Goal: Task Accomplishment & Management: Complete application form

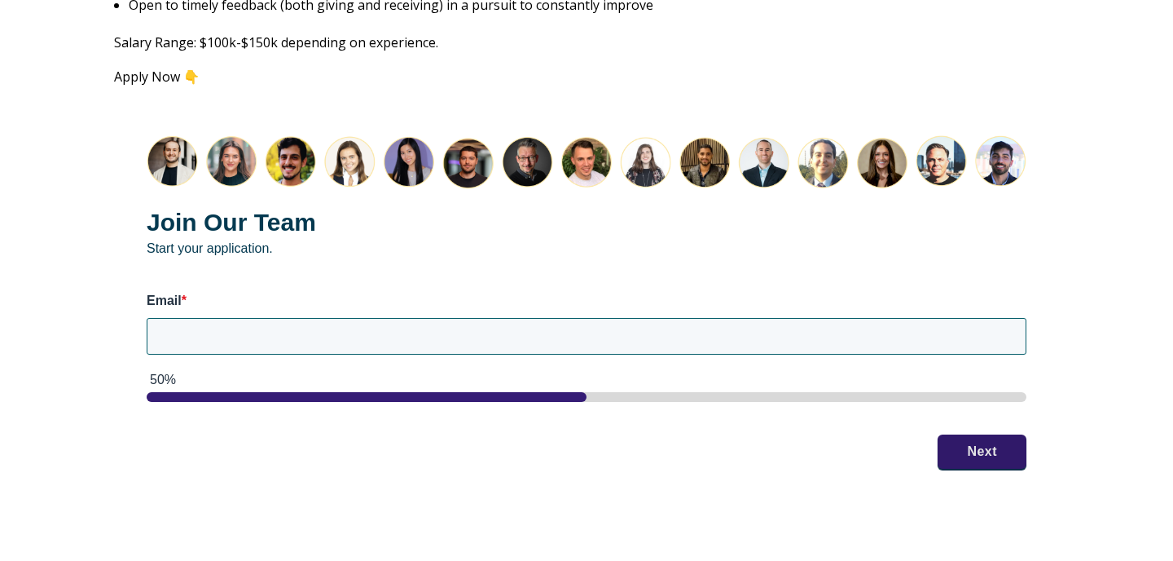
scroll to position [2145, 0]
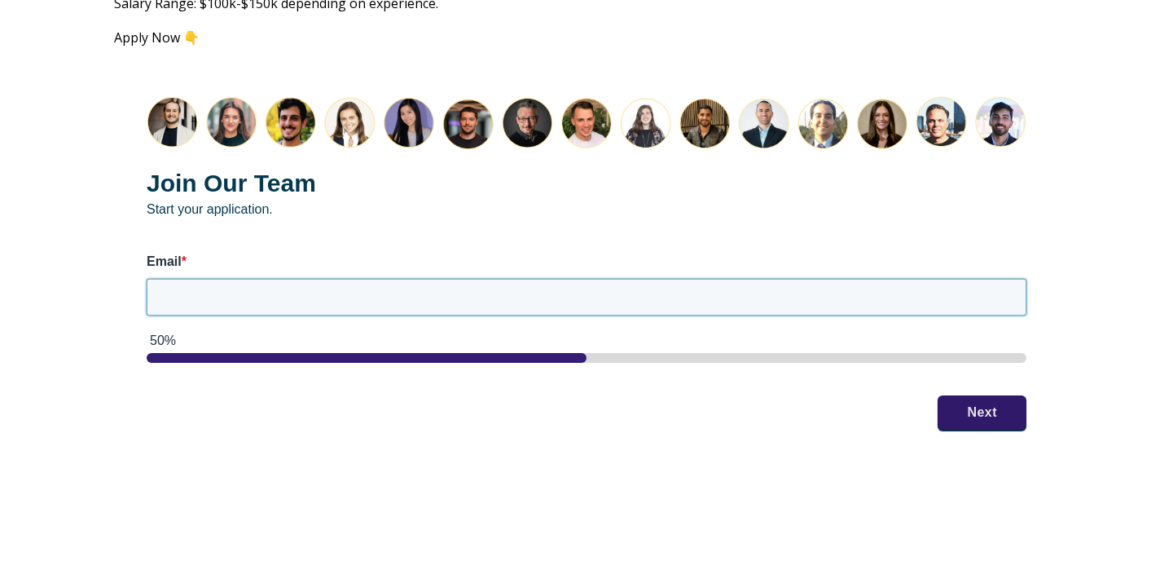
click at [709, 281] on input "Email *" at bounding box center [587, 297] width 880 height 36
type input "[PERSON_NAME][EMAIL_ADDRESS][PERSON_NAME][DOMAIN_NAME]"
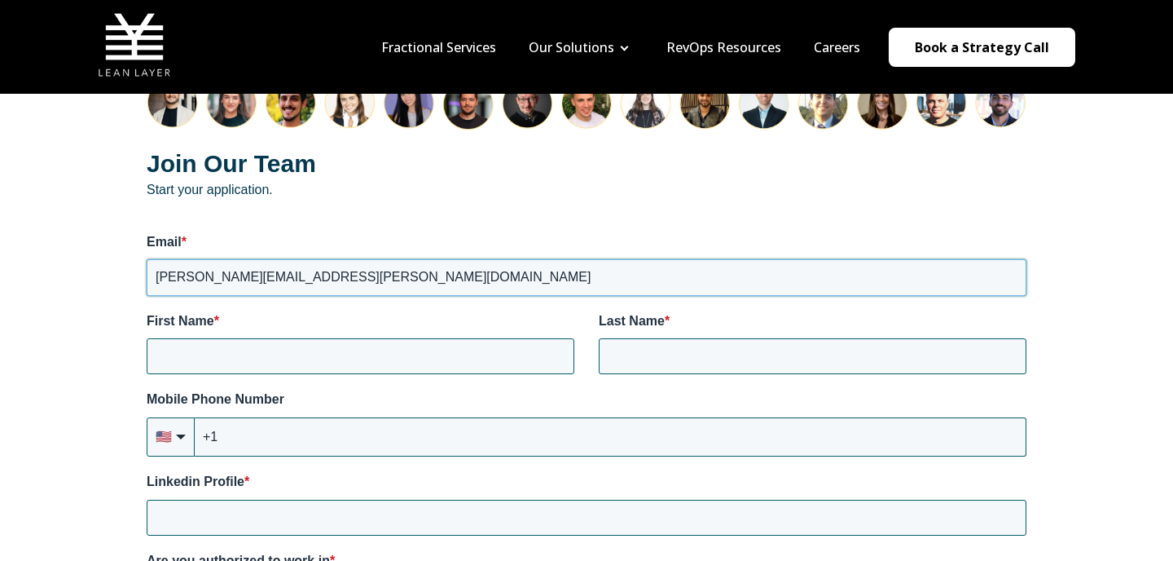
scroll to position [2141, 0]
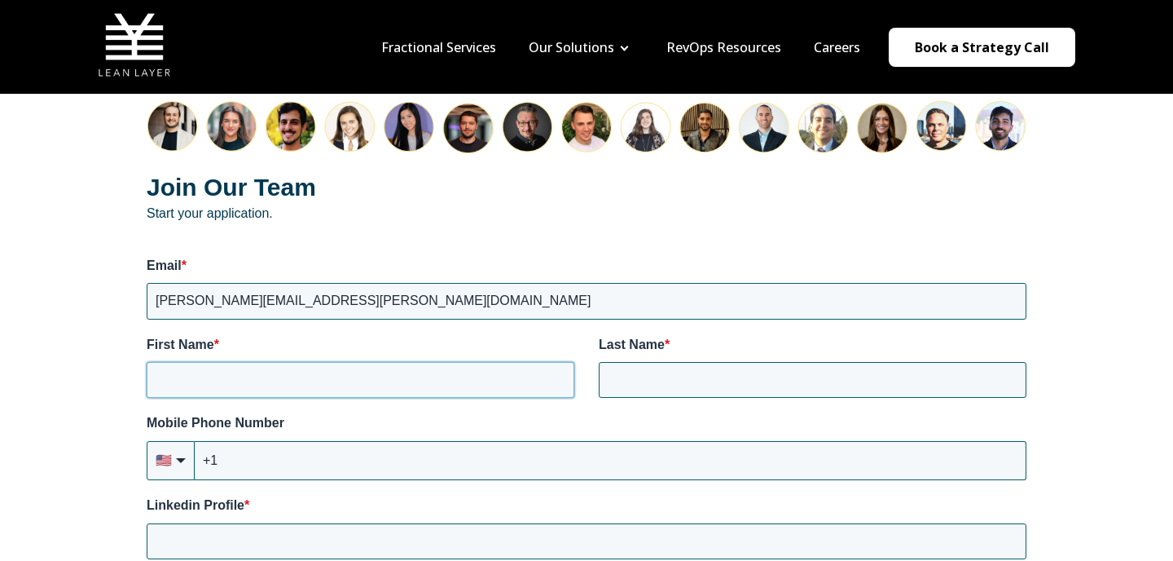
click at [383, 367] on input "First Name *" at bounding box center [361, 380] width 428 height 36
type input "Ana-Maria"
type input "Frampton"
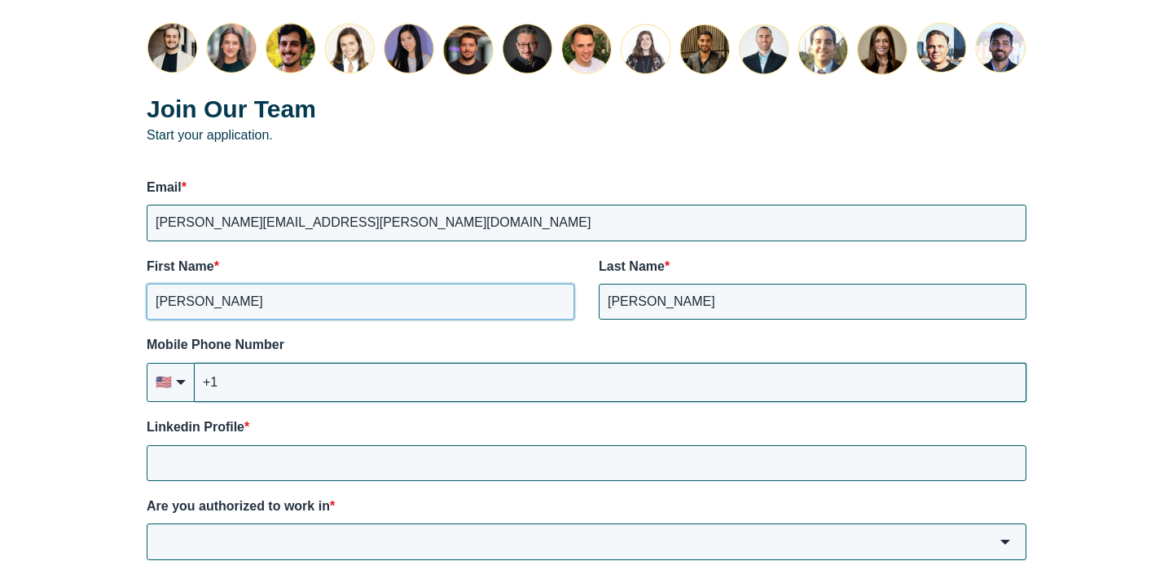
scroll to position [2228, 0]
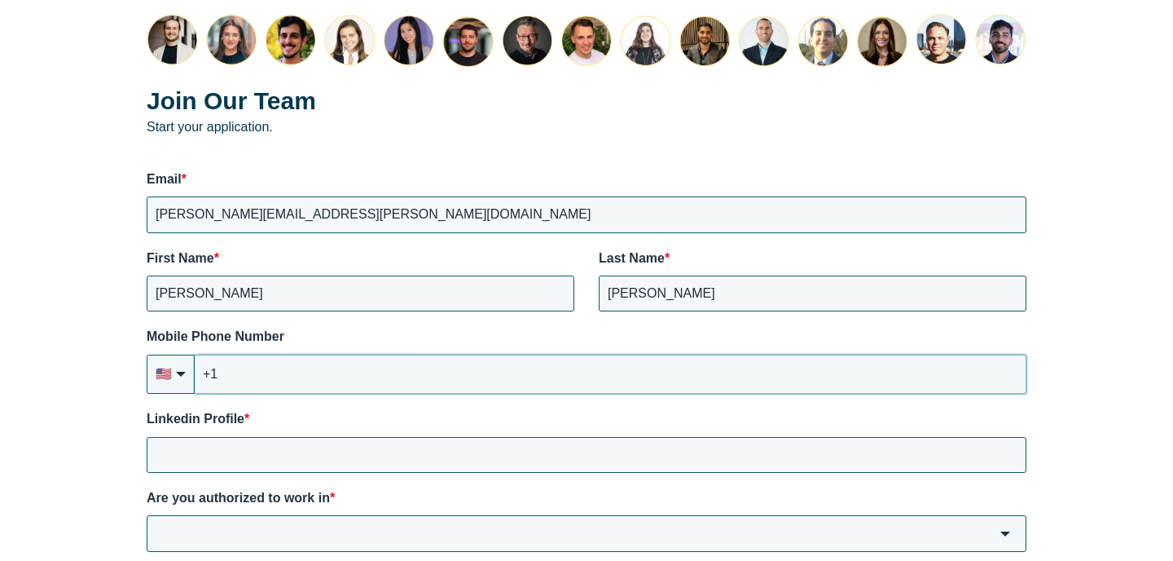
click at [448, 354] on input "+1" at bounding box center [611, 373] width 832 height 39
type input "+6941"
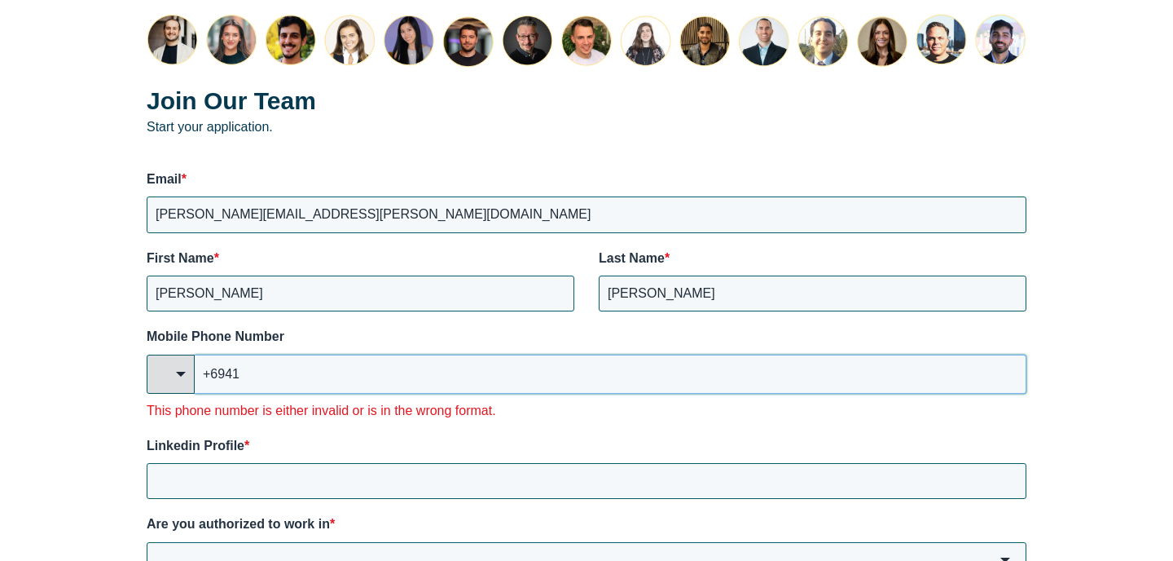
drag, startPoint x: 438, startPoint y: 358, endPoint x: 178, endPoint y: 356, distance: 259.9
click at [178, 356] on div "🇺🇸 +6941 🇦🇫 Afghanistan (‫افغانستان‬‎) +93 🇦🇱 Albania (Shqipëri) +355 🇩🇿 Algeri…" at bounding box center [587, 373] width 880 height 39
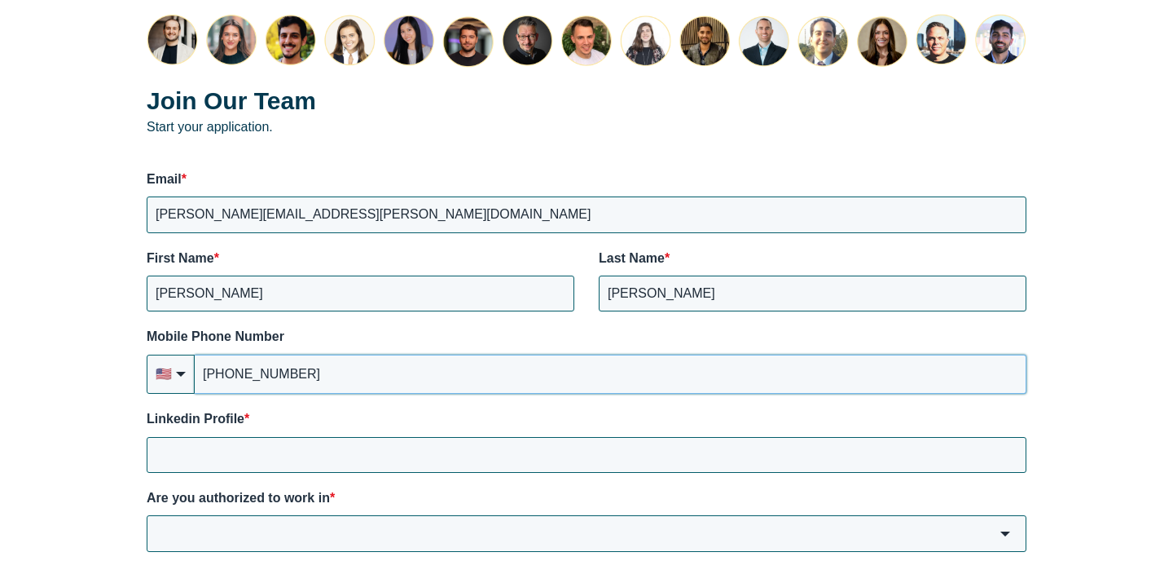
type input "[PHONE_NUMBER]"
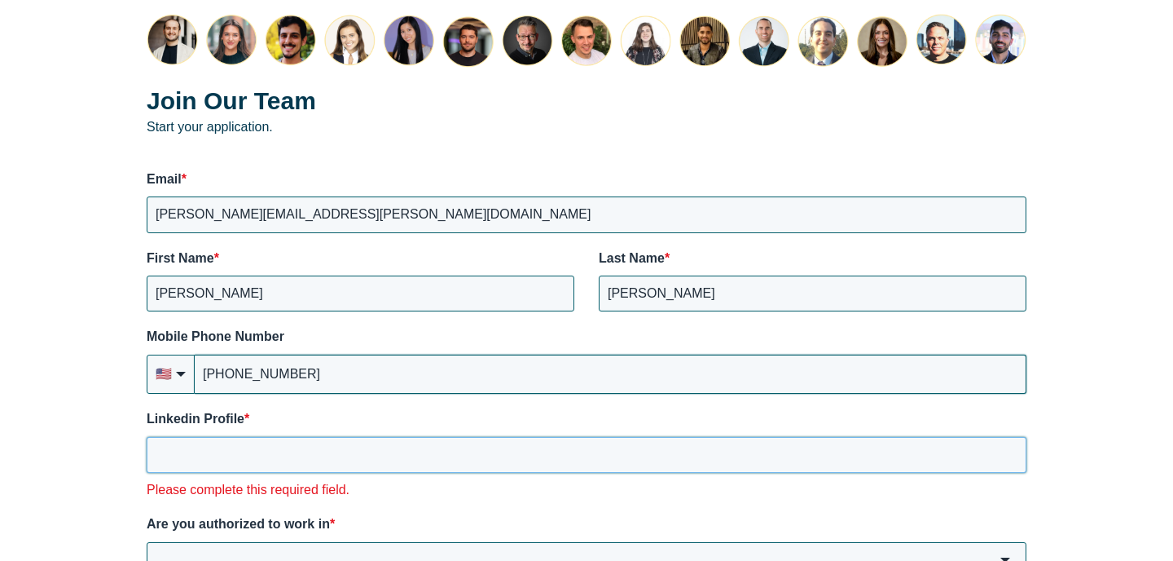
paste input "https://www.linkedin.com/in/aframpton/"
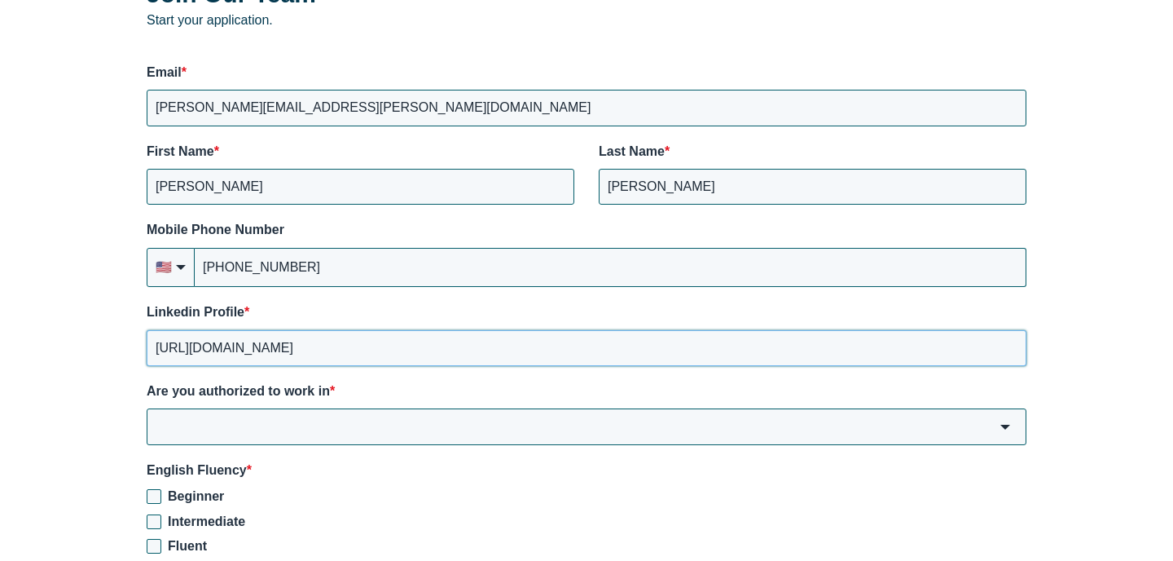
scroll to position [2351, 0]
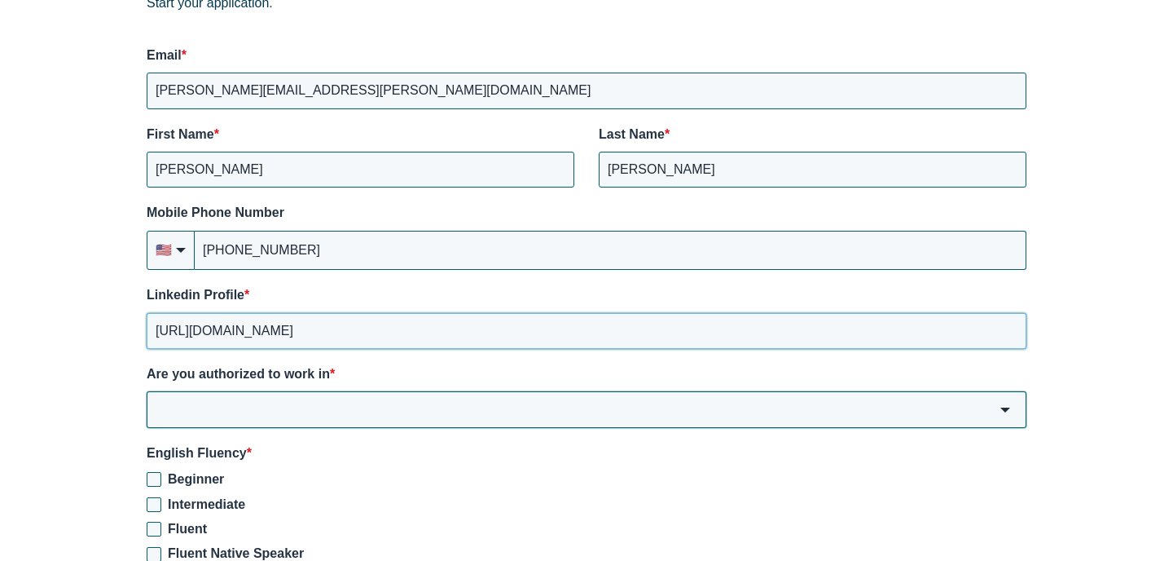
type input "https://www.linkedin.com/in/aframpton/"
click at [336, 397] on input "Are you authorized to work in *" at bounding box center [587, 409] width 880 height 36
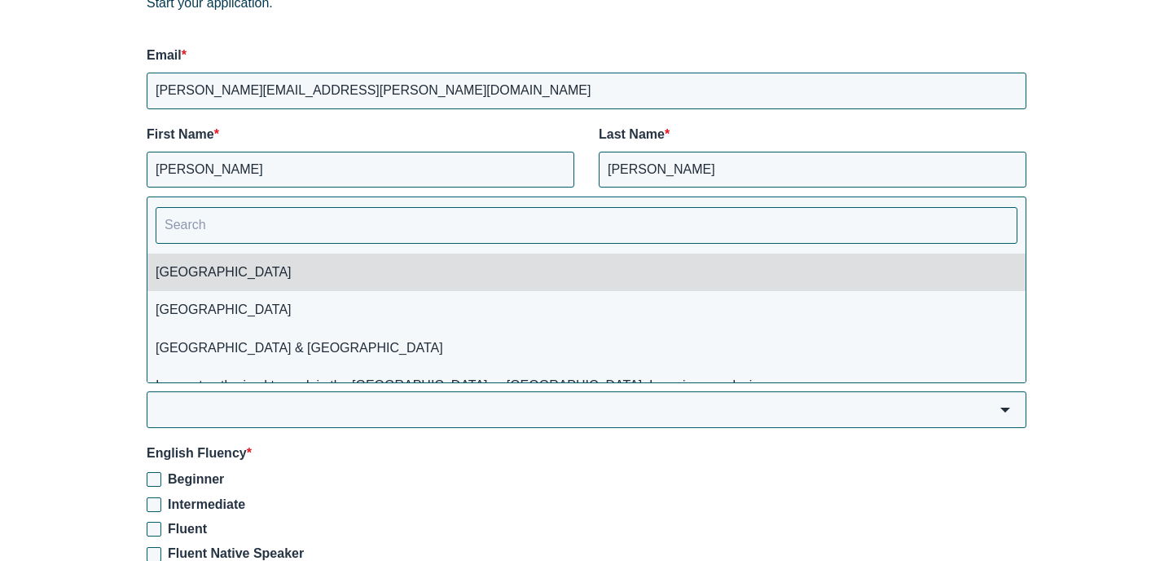
click at [319, 263] on li "[GEOGRAPHIC_DATA]" at bounding box center [586, 271] width 878 height 37
type input "[GEOGRAPHIC_DATA]"
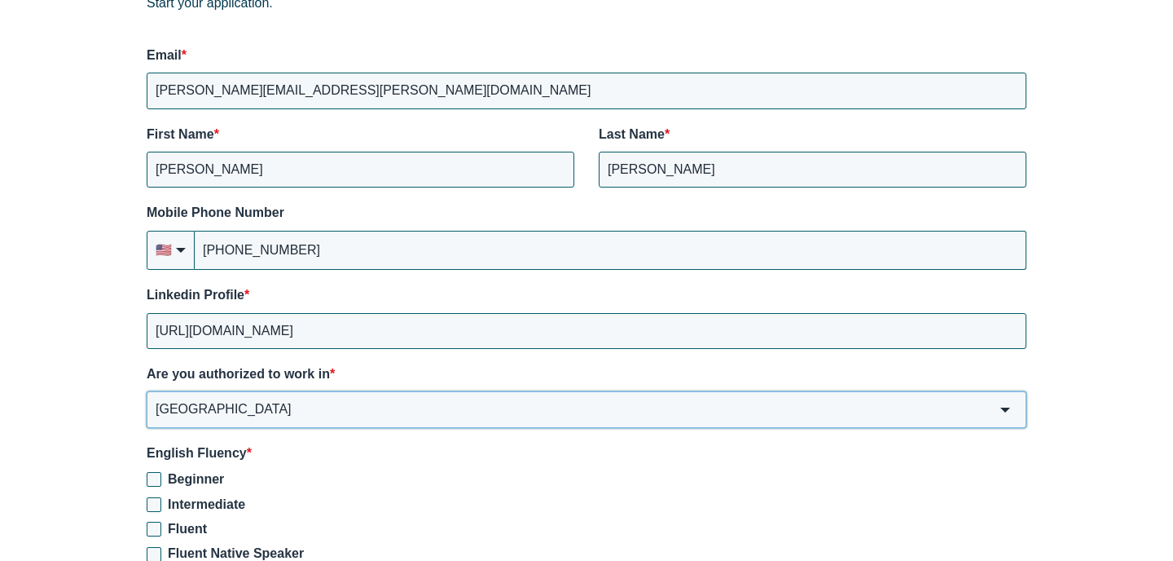
scroll to position [2469, 0]
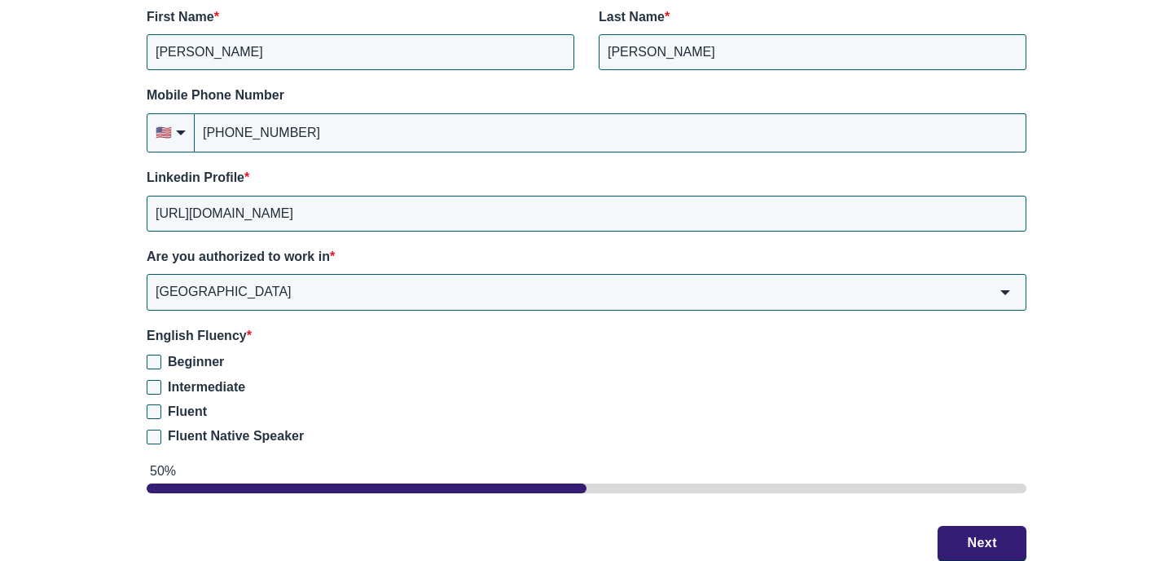
click at [223, 429] on span "Fluent Native Speaker" at bounding box center [236, 436] width 136 height 14
click at [161, 429] on input "Fluent Native Speaker" at bounding box center [154, 436] width 15 height 15
checkbox input "true"
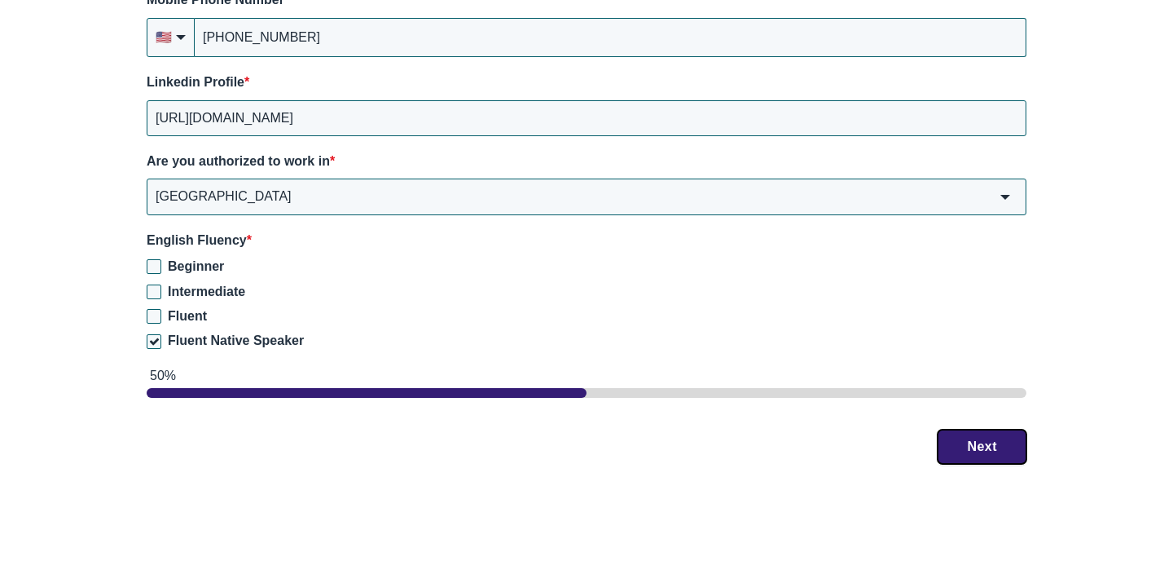
click at [1005, 431] on button "Next" at bounding box center [982, 446] width 89 height 34
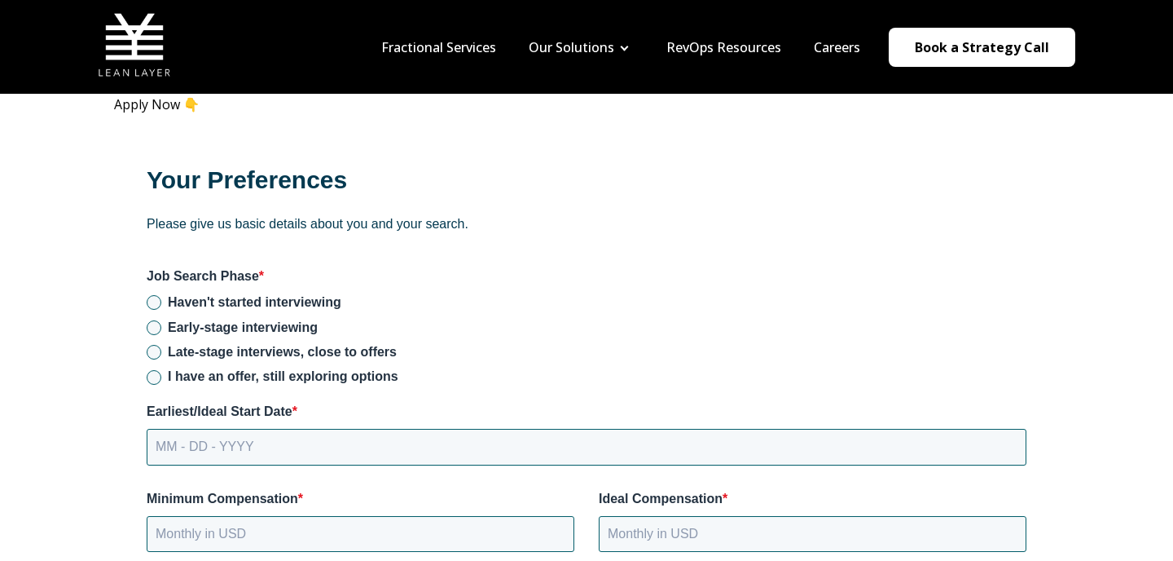
scroll to position [2072, 0]
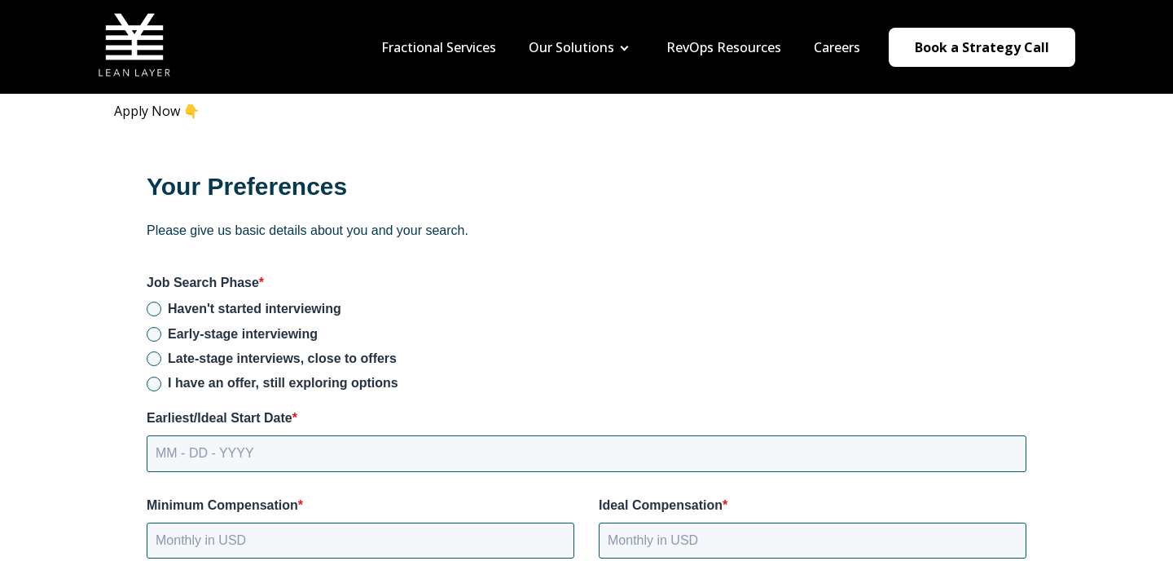
click at [238, 327] on span "Early-stage interviewing" at bounding box center [243, 334] width 150 height 14
click at [161, 327] on input "Early-stage interviewing" at bounding box center [154, 334] width 15 height 15
radio input "true"
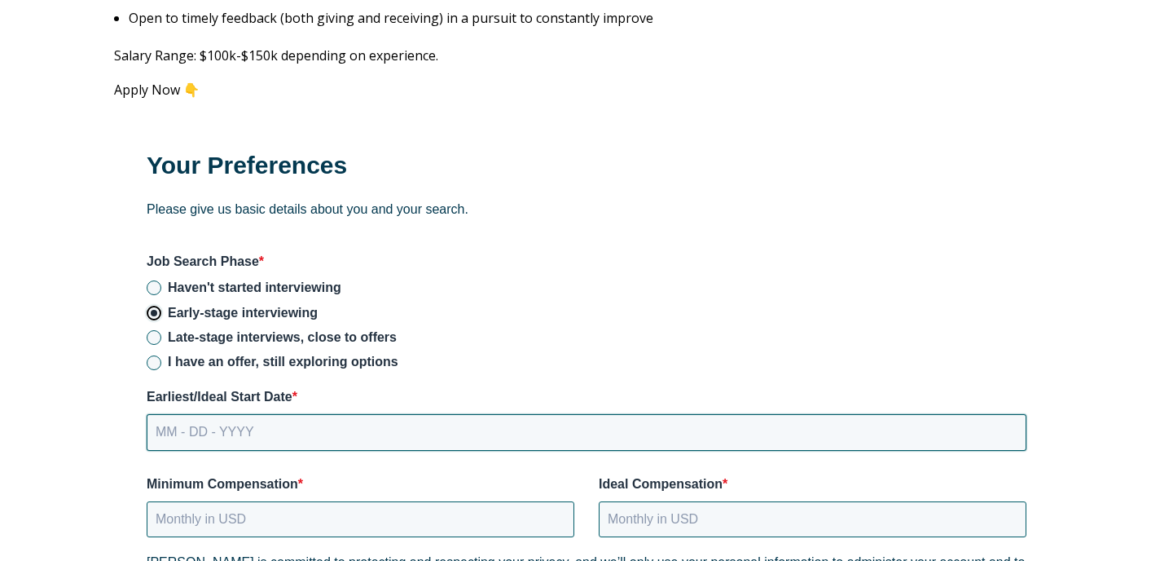
scroll to position [2098, 0]
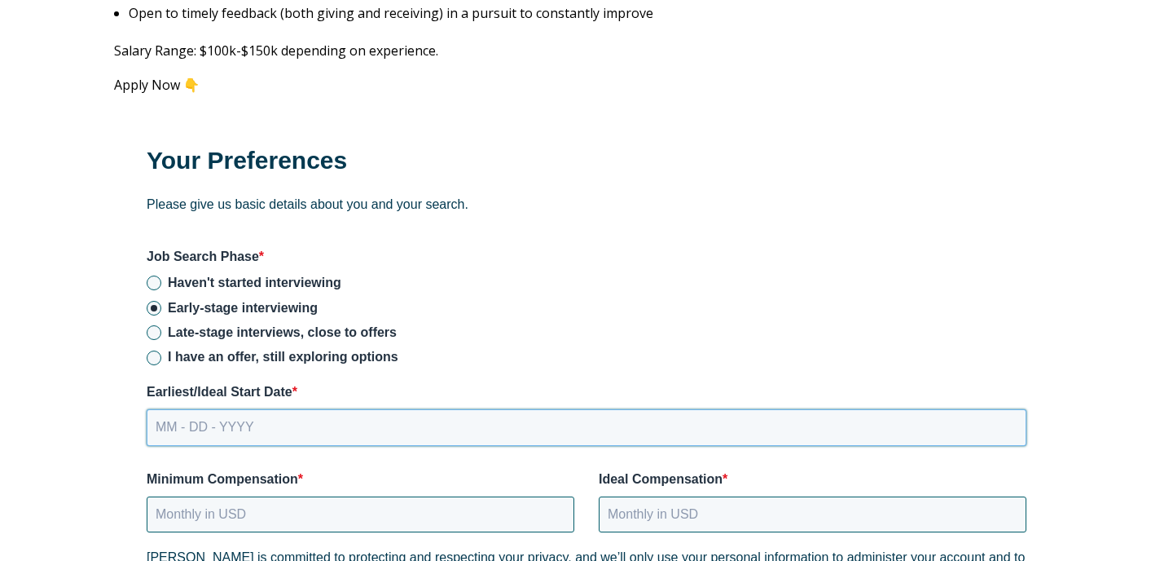
click at [209, 416] on input "MM - DD - YYYY" at bounding box center [587, 427] width 880 height 36
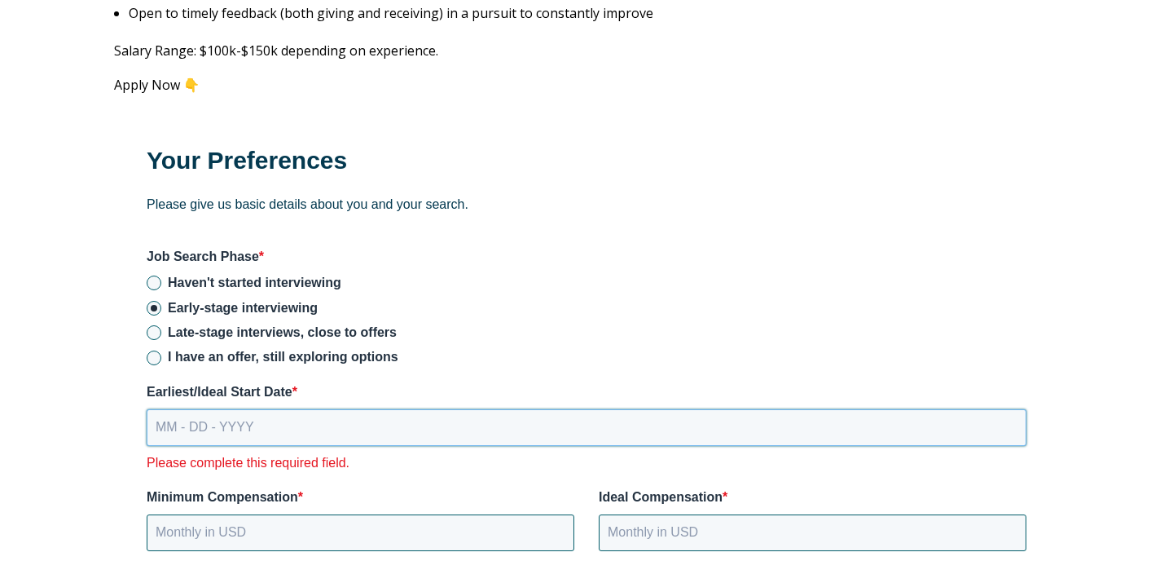
click at [303, 409] on input "MM - DD - YYYY" at bounding box center [587, 427] width 880 height 36
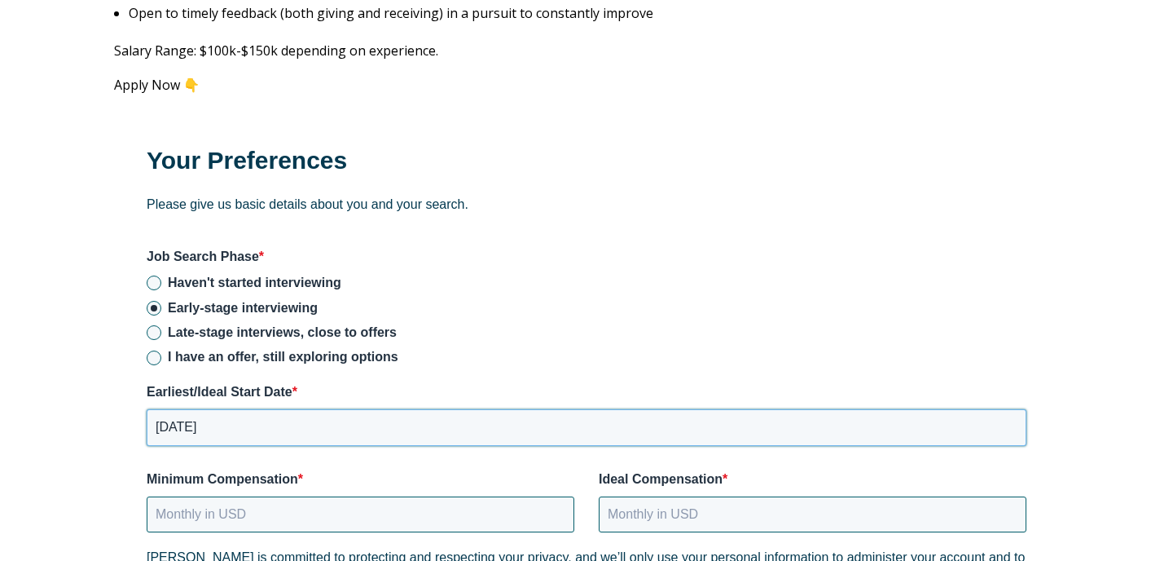
scroll to position [2178, 0]
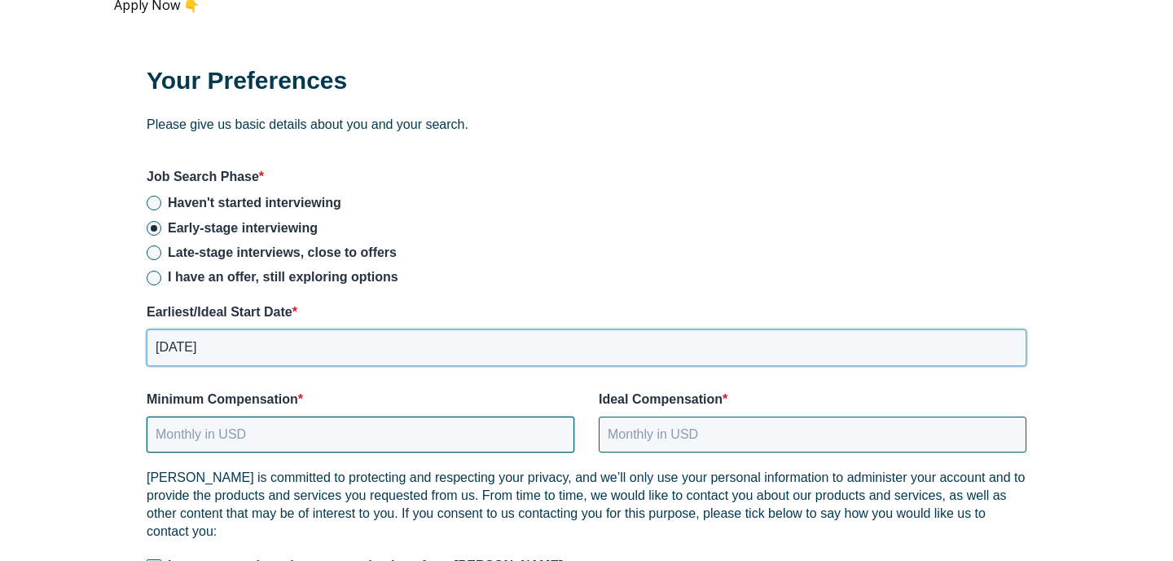
type input "[DATE]"
click at [275, 425] on input "Minimum Compensation *" at bounding box center [361, 434] width 428 height 36
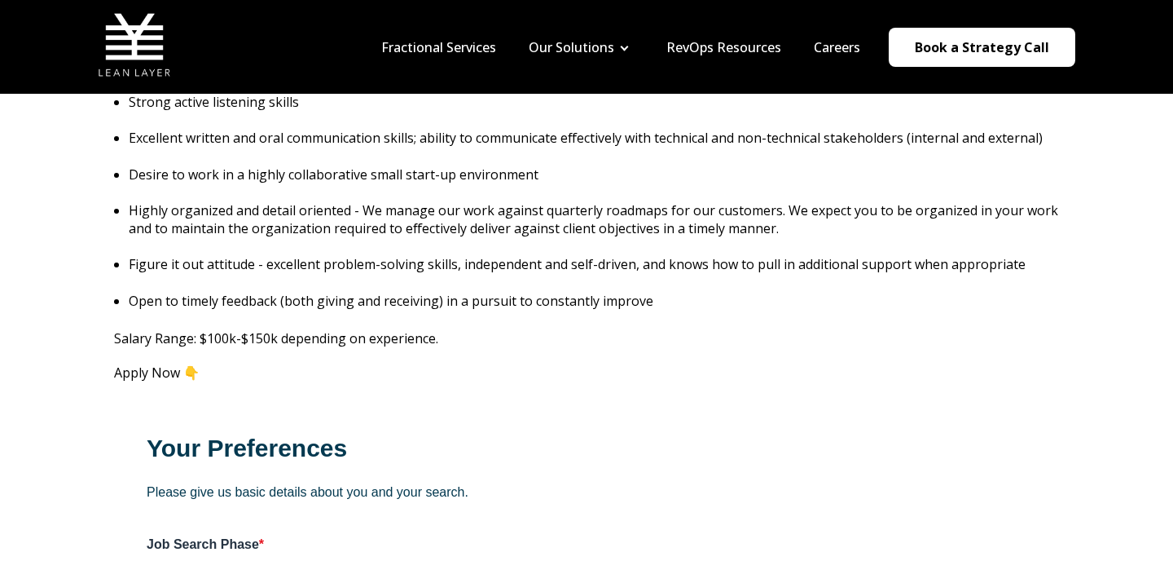
scroll to position [1788, 0]
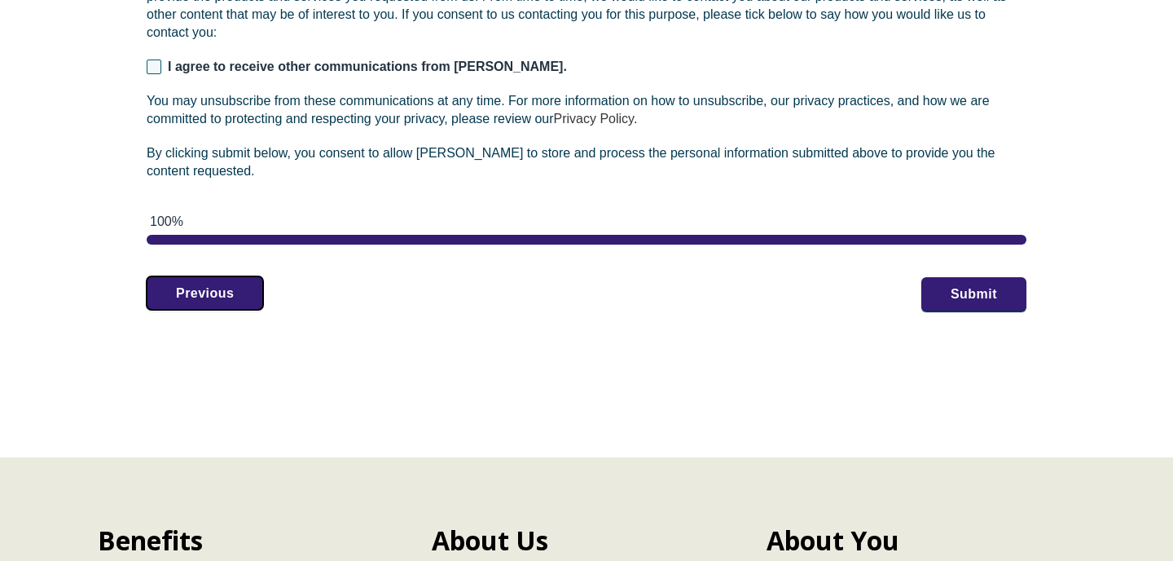
click at [233, 276] on button "Previous" at bounding box center [205, 293] width 117 height 34
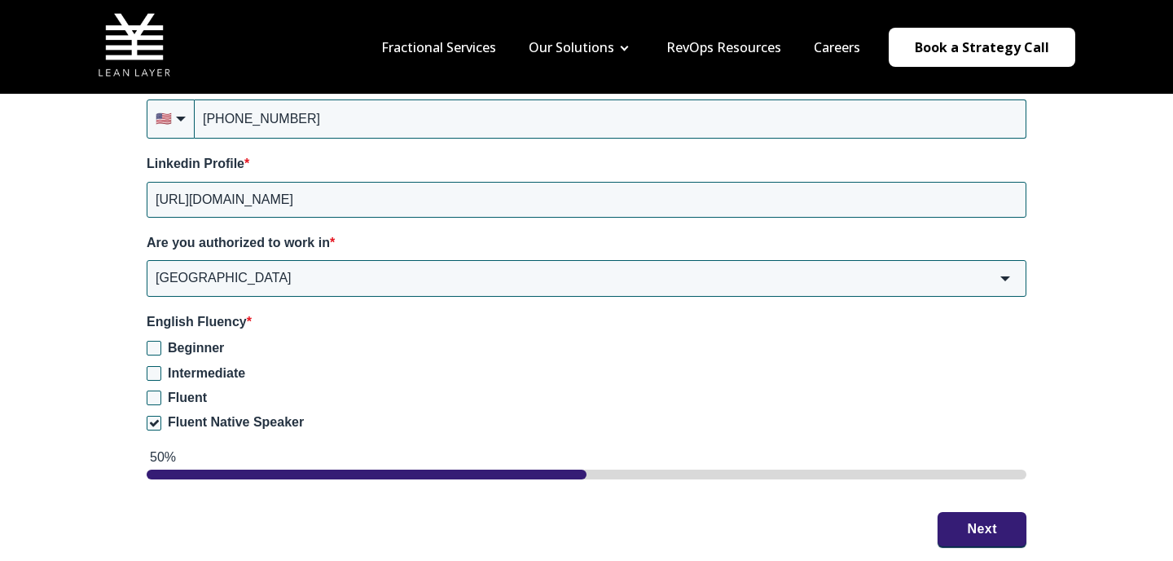
scroll to position [2385, 0]
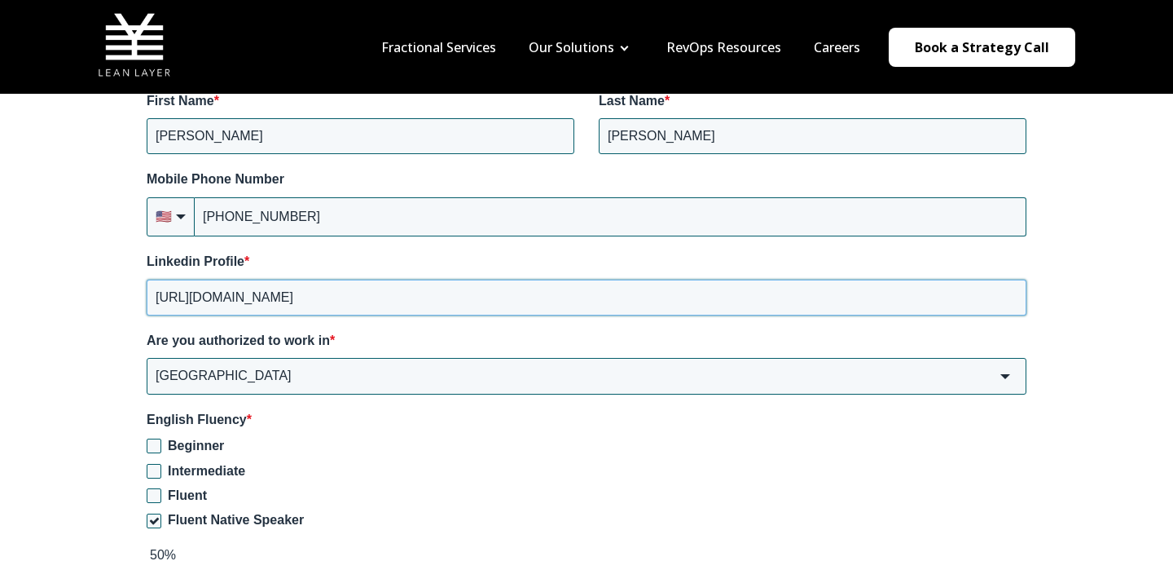
click at [398, 289] on input "[URL][DOMAIN_NAME]" at bounding box center [587, 297] width 880 height 36
click at [459, 462] on label "Intermediate" at bounding box center [587, 471] width 880 height 18
click at [161, 464] on input "Intermediate" at bounding box center [154, 471] width 15 height 15
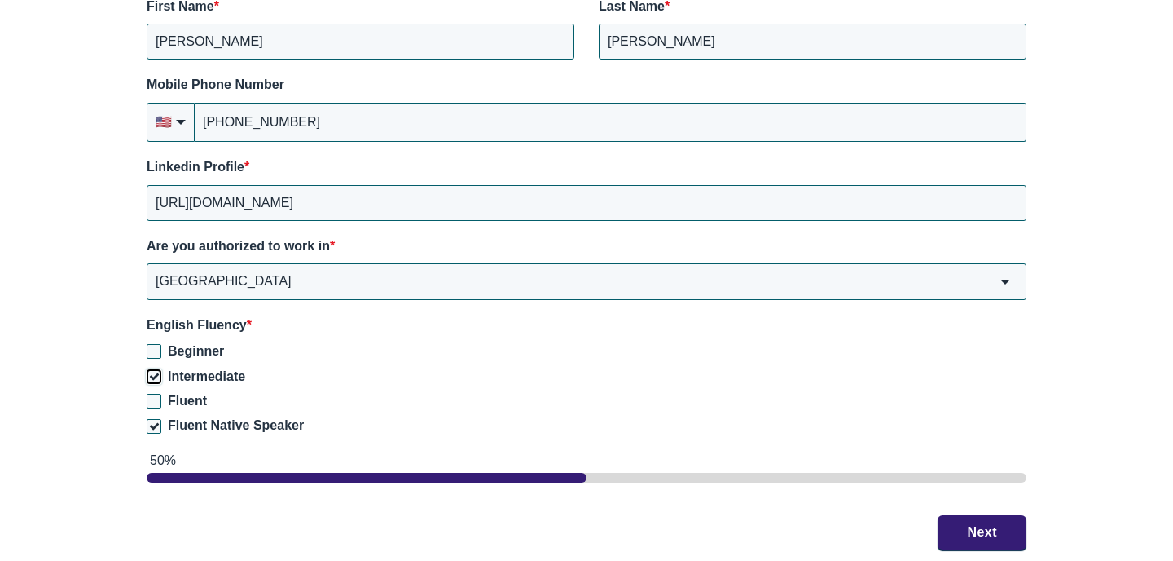
scroll to position [2476, 0]
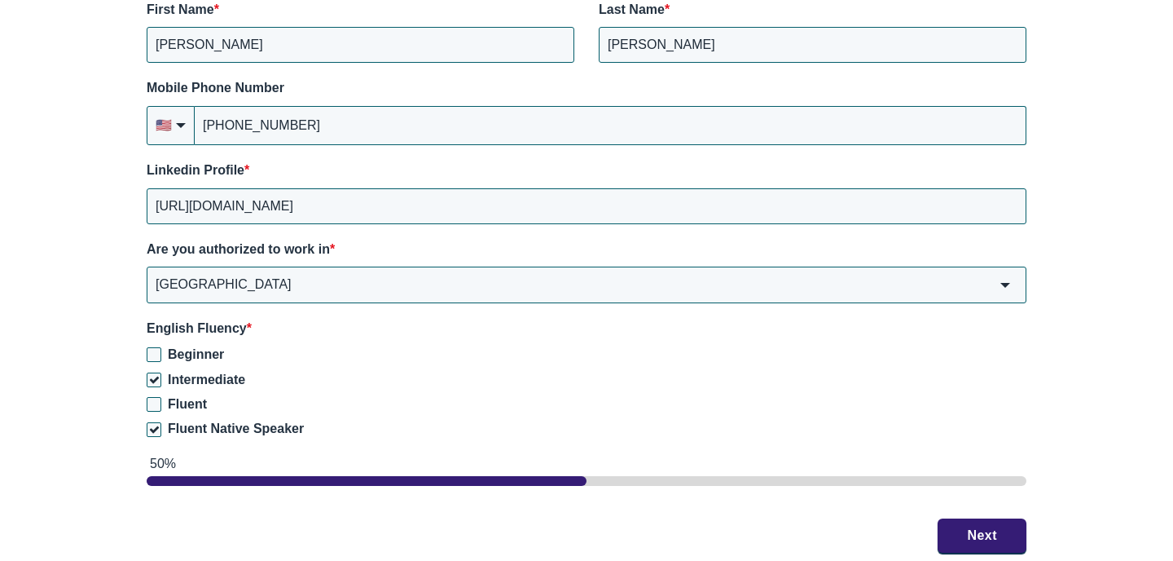
click at [174, 372] on span "Intermediate" at bounding box center [206, 379] width 77 height 14
click at [161, 372] on input "Intermediate" at bounding box center [154, 379] width 15 height 15
checkbox input "false"
click at [956, 517] on button "Next" at bounding box center [982, 534] width 89 height 34
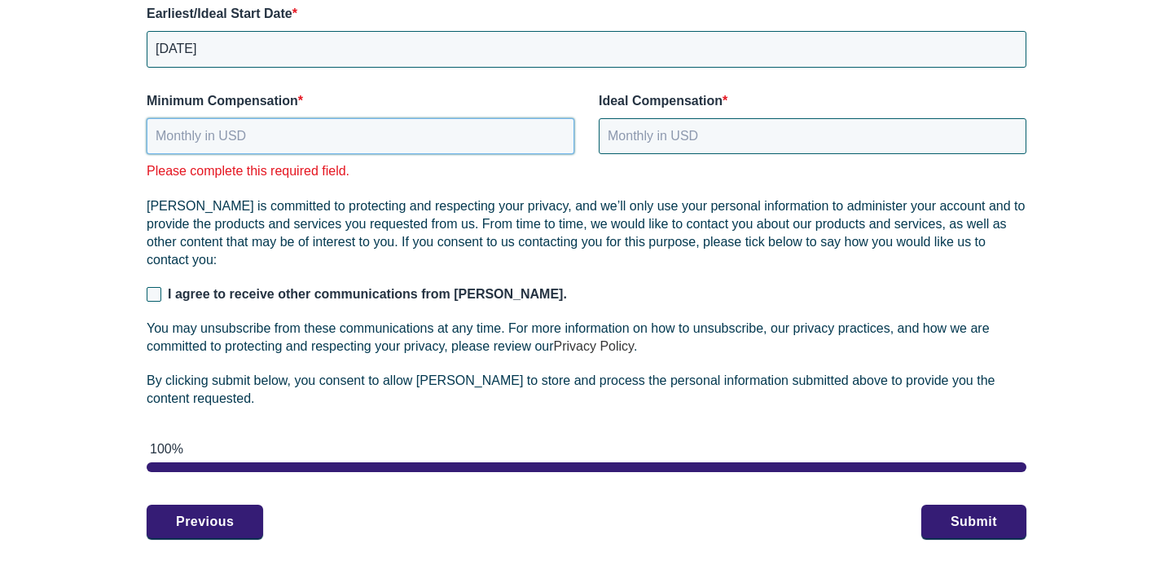
click at [411, 127] on input "Minimum Compensation *" at bounding box center [361, 136] width 428 height 36
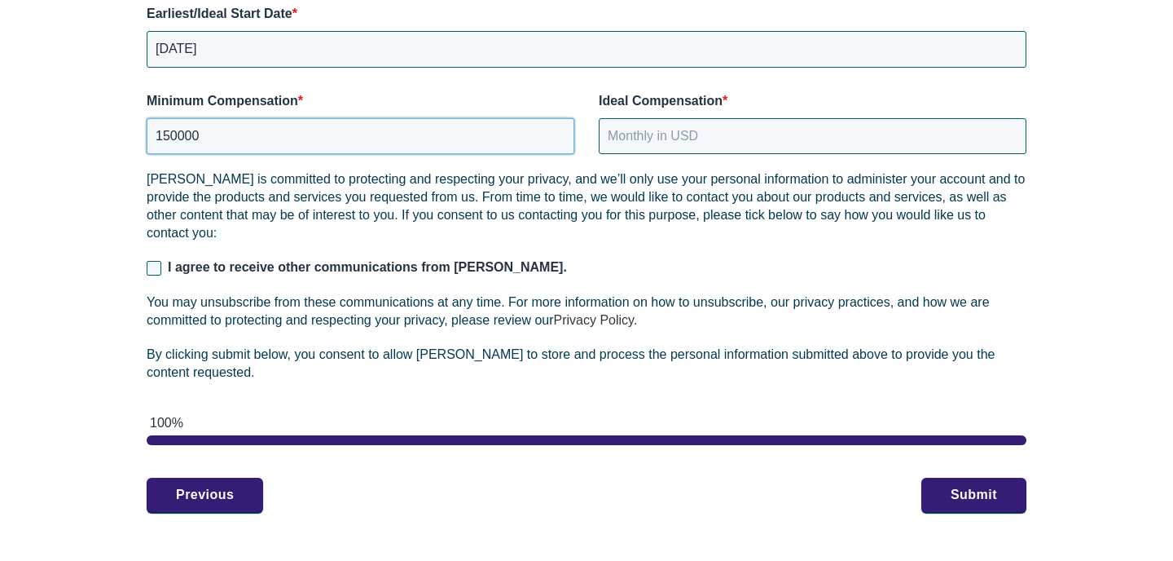
type input "150000"
type input "2"
type input "150000"
click at [256, 123] on input "150000" at bounding box center [361, 136] width 428 height 36
type input "135000"
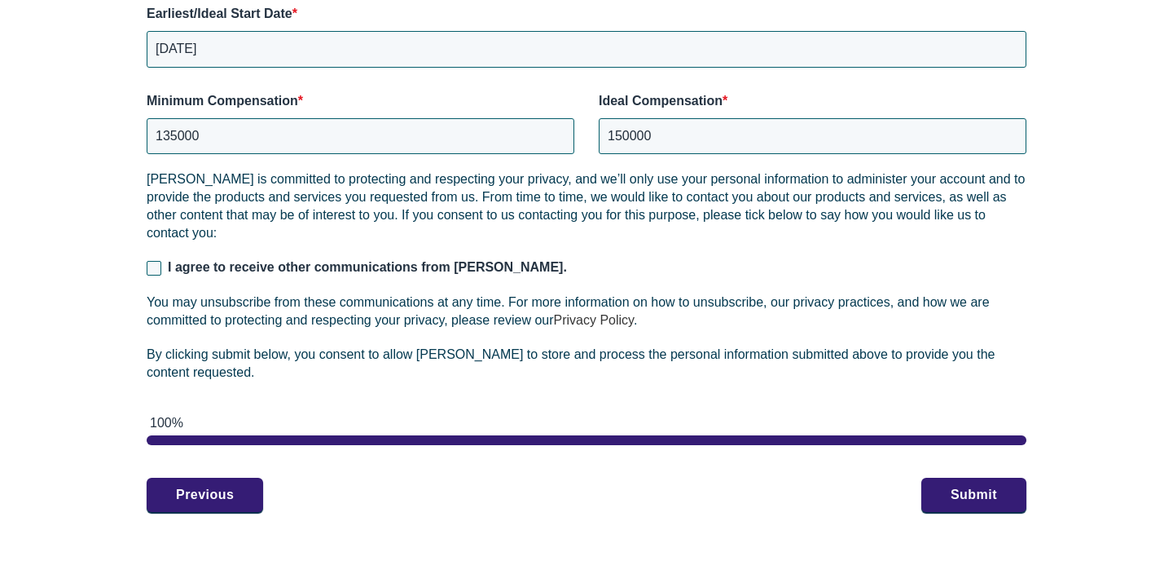
click at [275, 260] on span "I agree to receive other communications from [PERSON_NAME]." at bounding box center [367, 267] width 399 height 14
click at [161, 261] on input "I agree to receive other communications from [PERSON_NAME]." at bounding box center [154, 268] width 15 height 15
checkbox input "true"
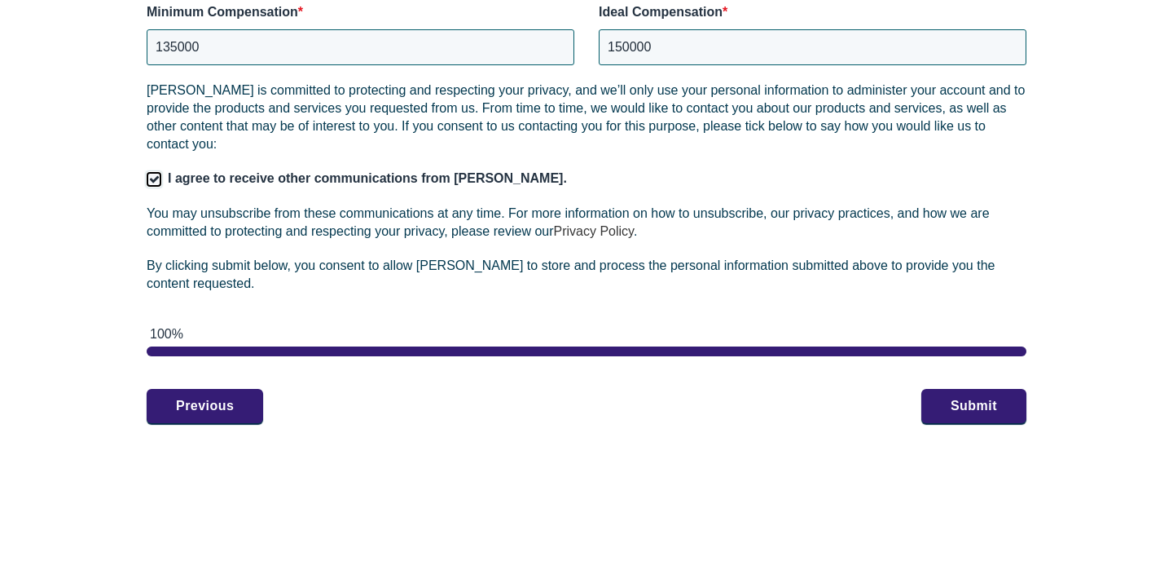
scroll to position [2579, 0]
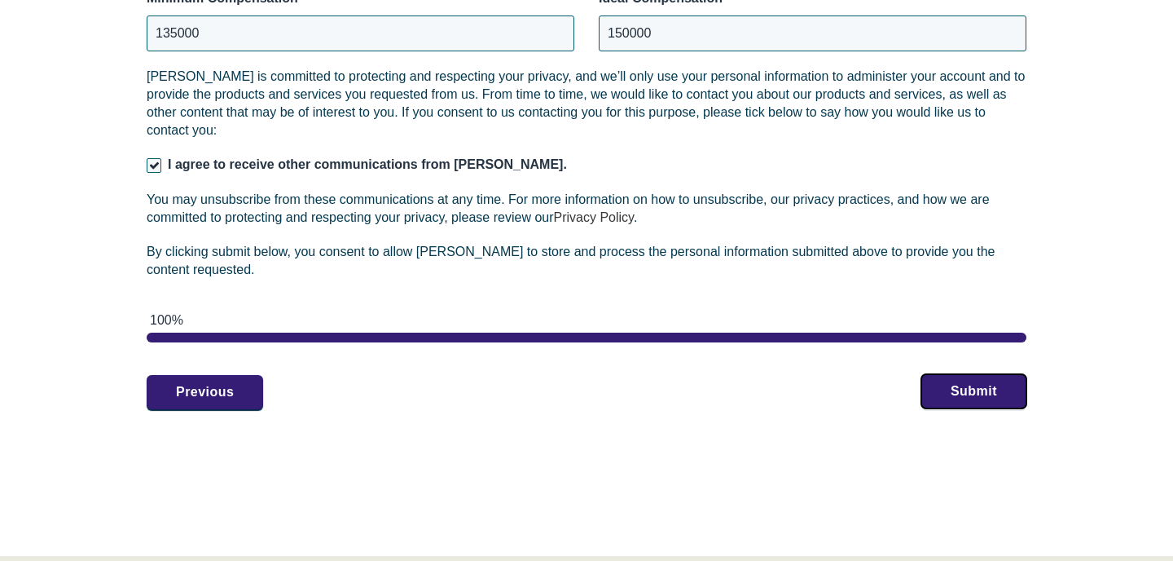
click at [953, 374] on button "Submit" at bounding box center [974, 391] width 105 height 34
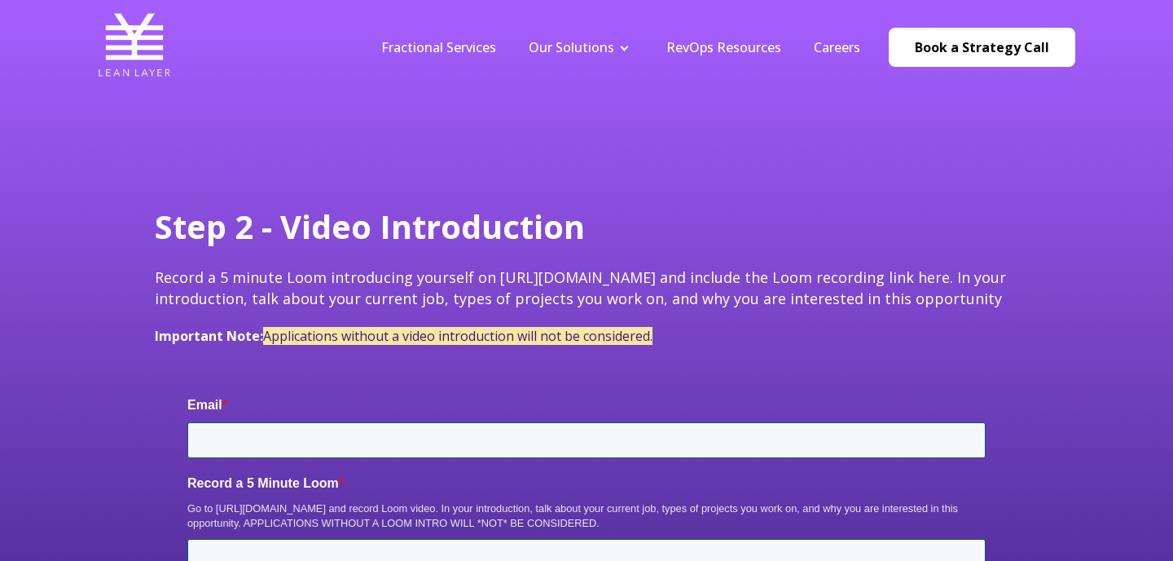
type input "[PERSON_NAME][EMAIL_ADDRESS][PERSON_NAME][DOMAIN_NAME]"
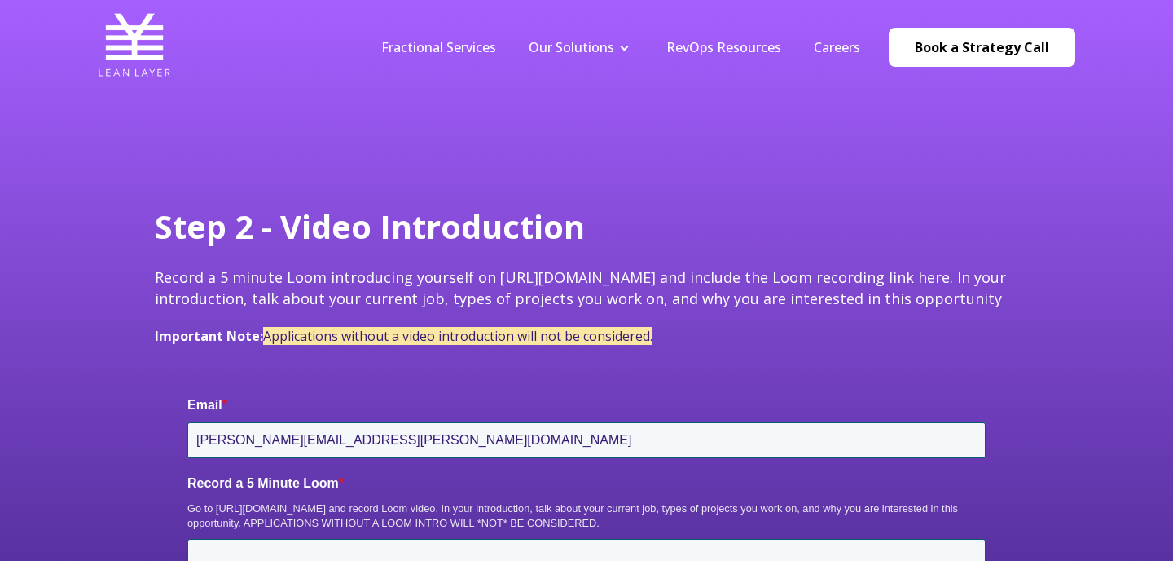
click at [542, 199] on div "Step 2 - Video Introduction Record a 5 minute Loom introducing yourself on http…" at bounding box center [586, 408] width 1173 height 816
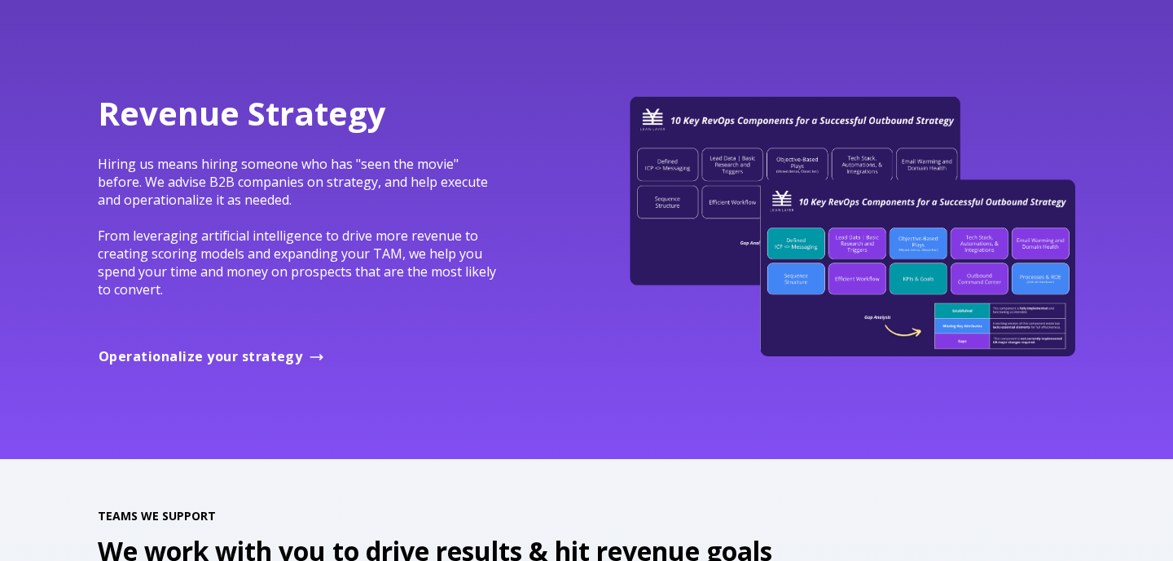
scroll to position [2121, 0]
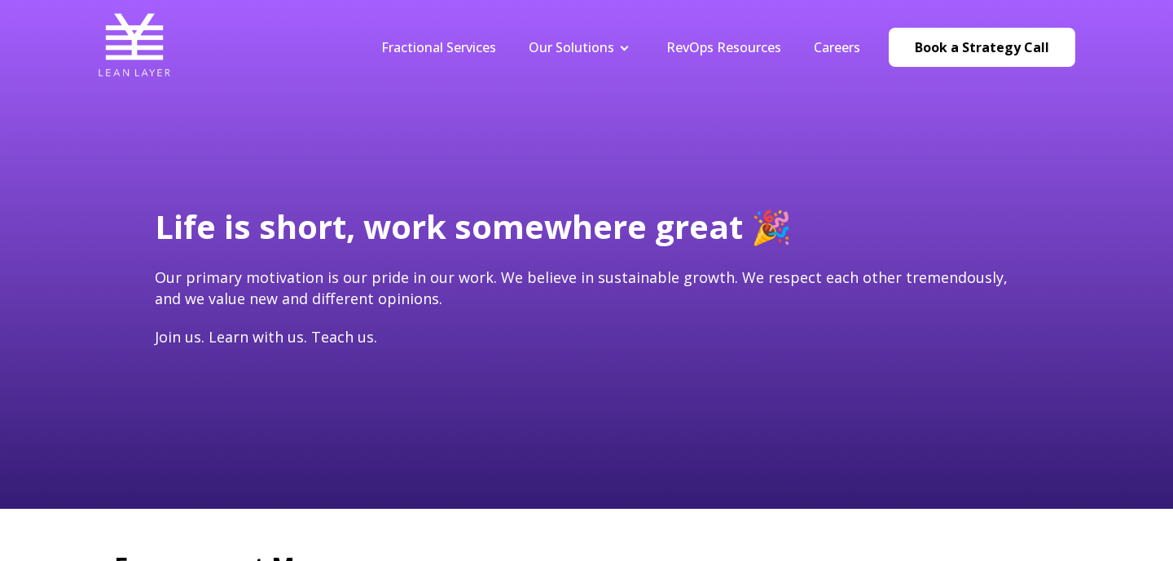
type input "[PERSON_NAME][EMAIL_ADDRESS][PERSON_NAME][DOMAIN_NAME]"
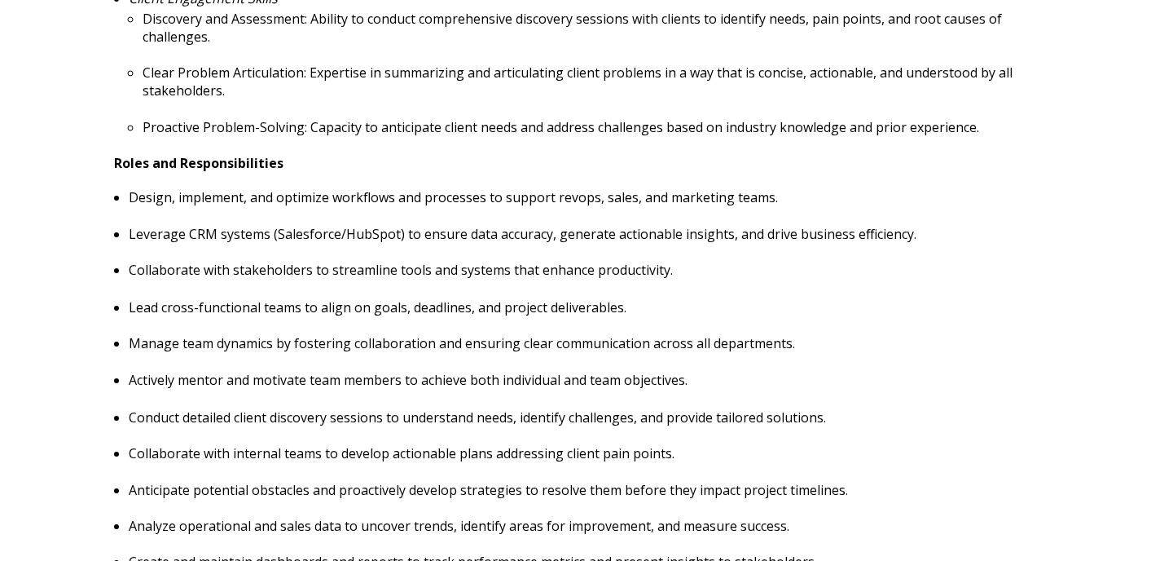
scroll to position [1151, 0]
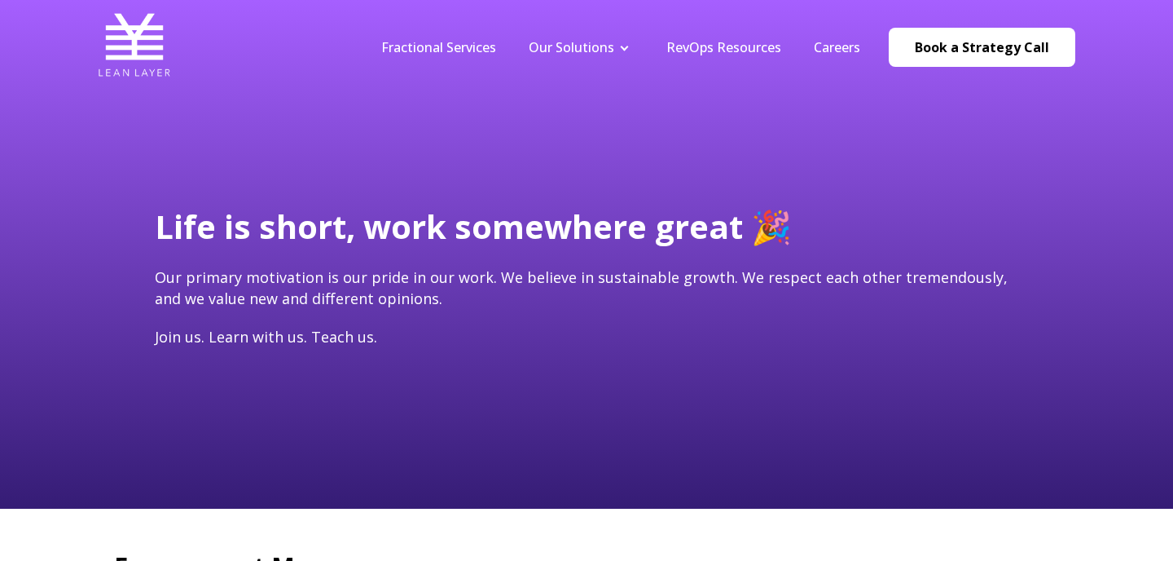
type input "[PERSON_NAME][EMAIL_ADDRESS][PERSON_NAME][DOMAIN_NAME]"
click at [156, 48] on img at bounding box center [134, 44] width 73 height 73
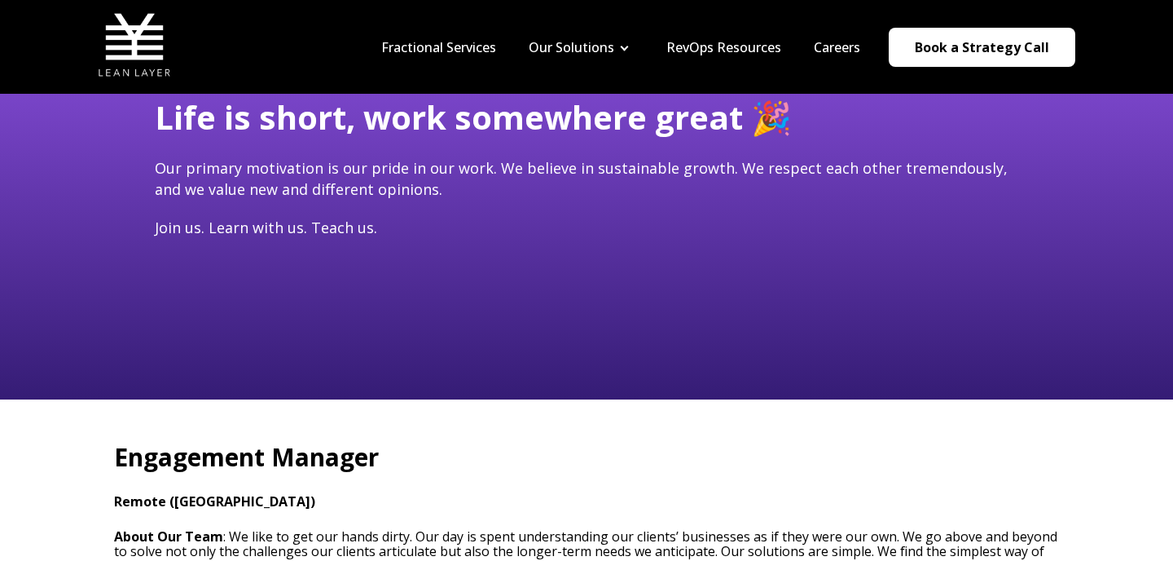
scroll to position [26, 0]
